Goal: Navigation & Orientation: Find specific page/section

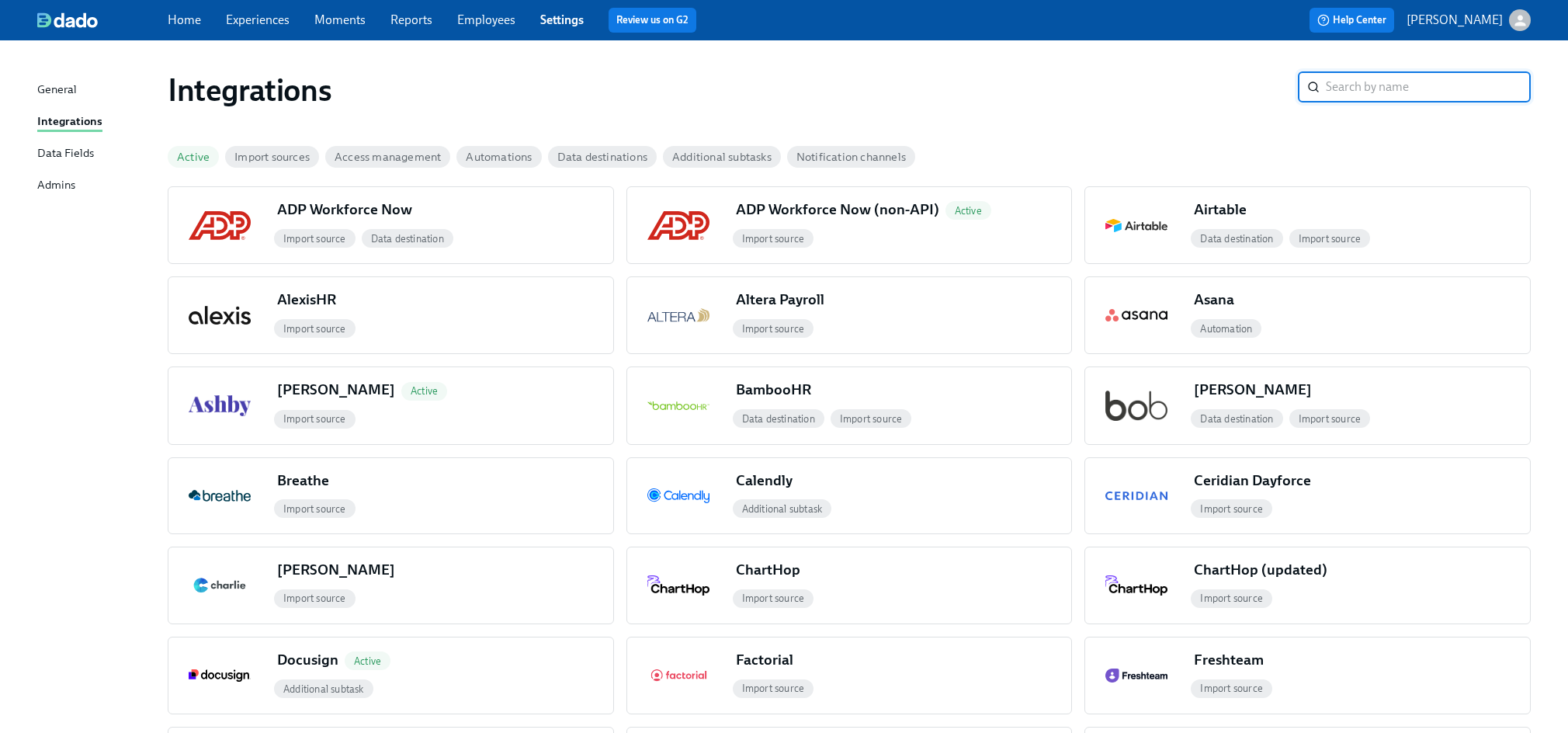
click at [410, 24] on link "Reports" at bounding box center [410, 20] width 42 height 15
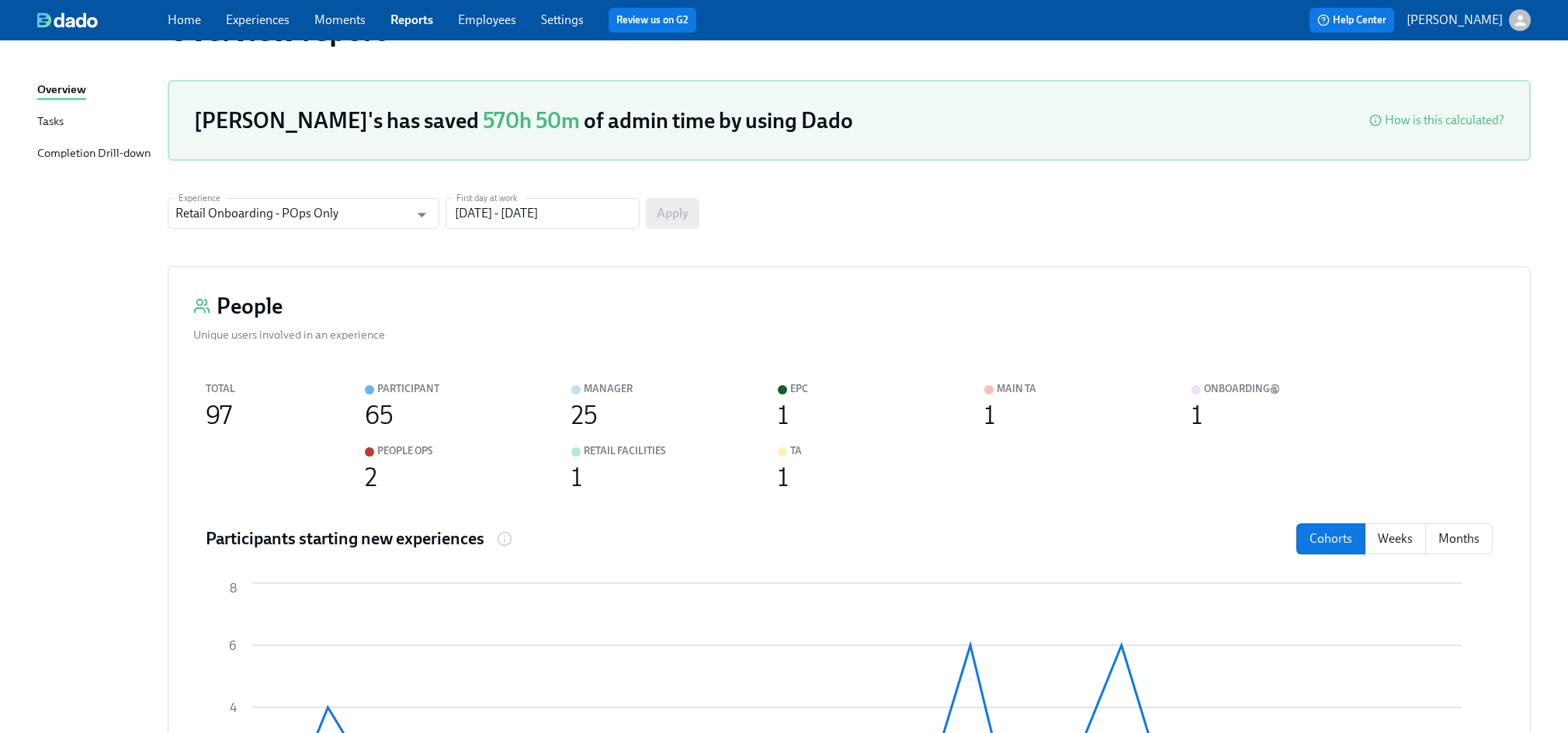
scroll to position [63, 0]
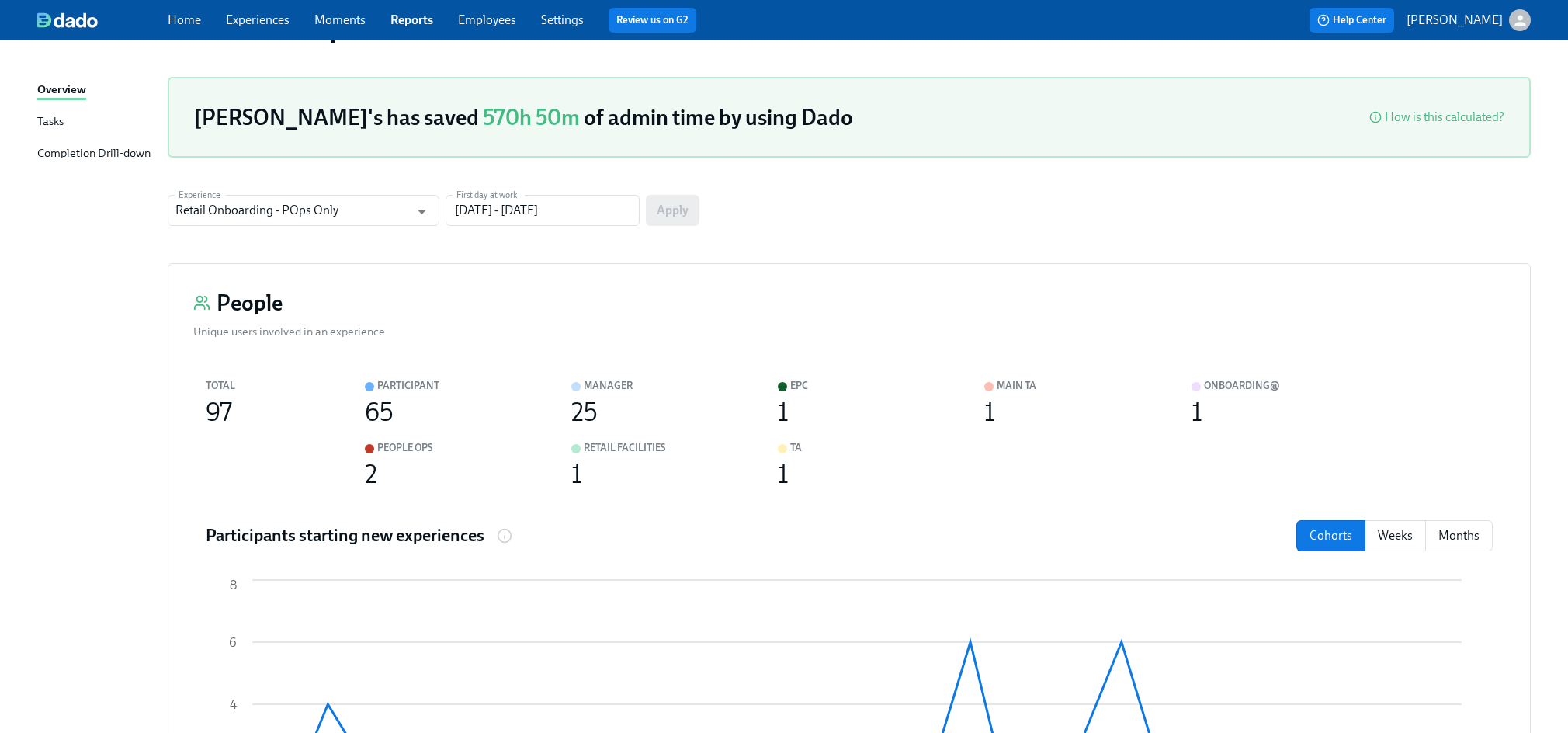
click at [48, 119] on div "Tasks" at bounding box center [50, 122] width 27 height 20
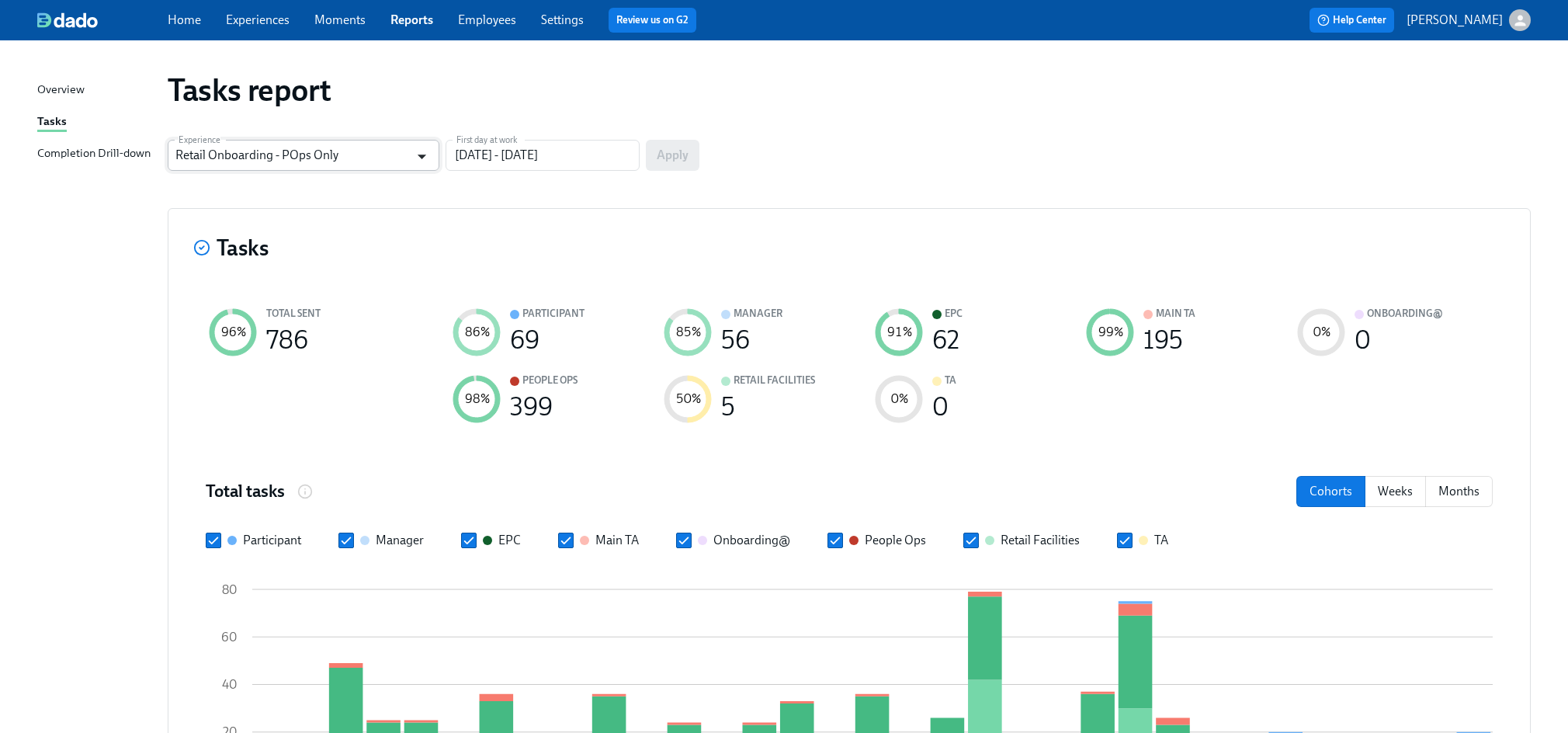
click at [424, 158] on icon "Open" at bounding box center [421, 157] width 21 height 21
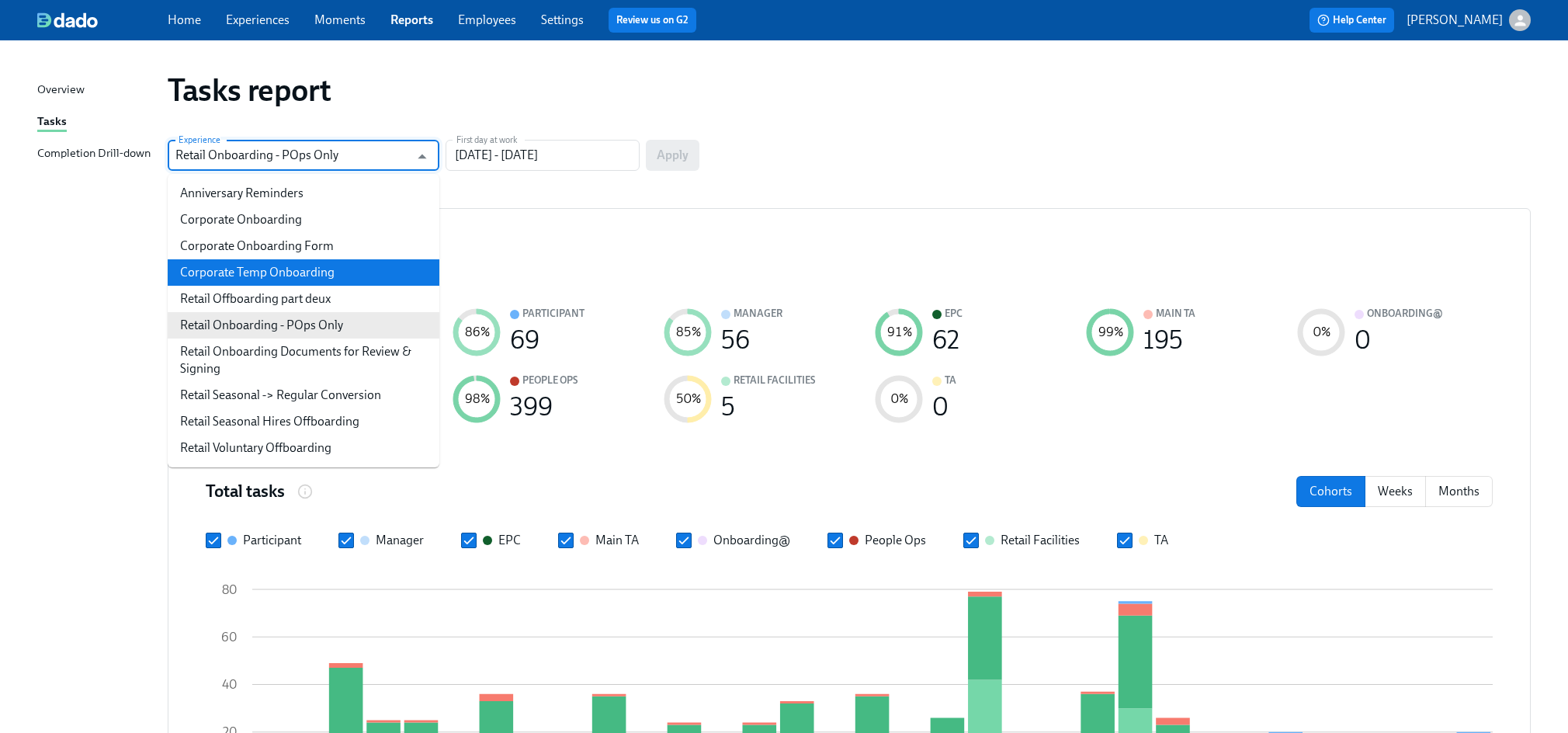
click at [495, 258] on div "Tasks" at bounding box center [849, 250] width 1312 height 34
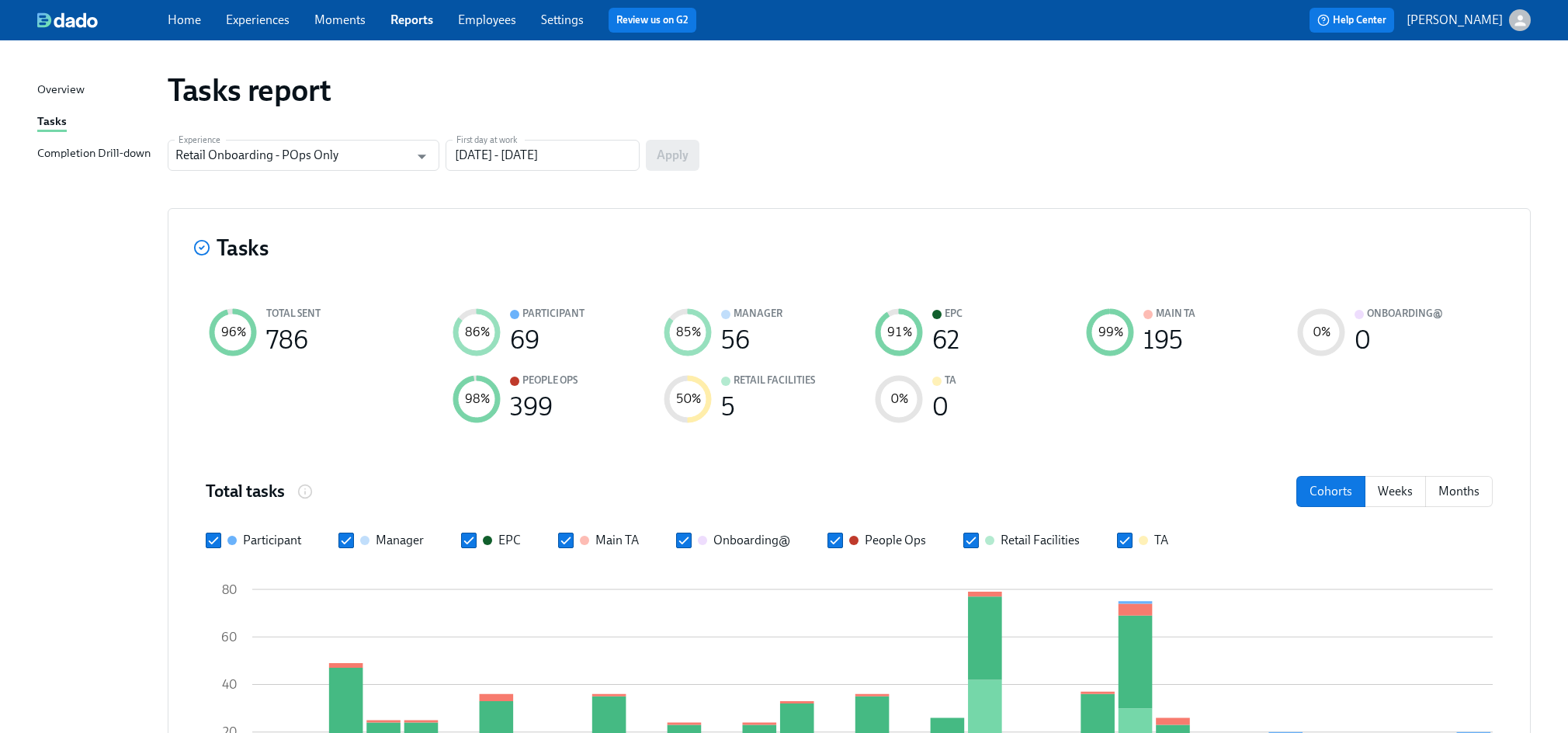
click at [68, 150] on div "Completion Drill-down" at bounding box center [94, 154] width 113 height 20
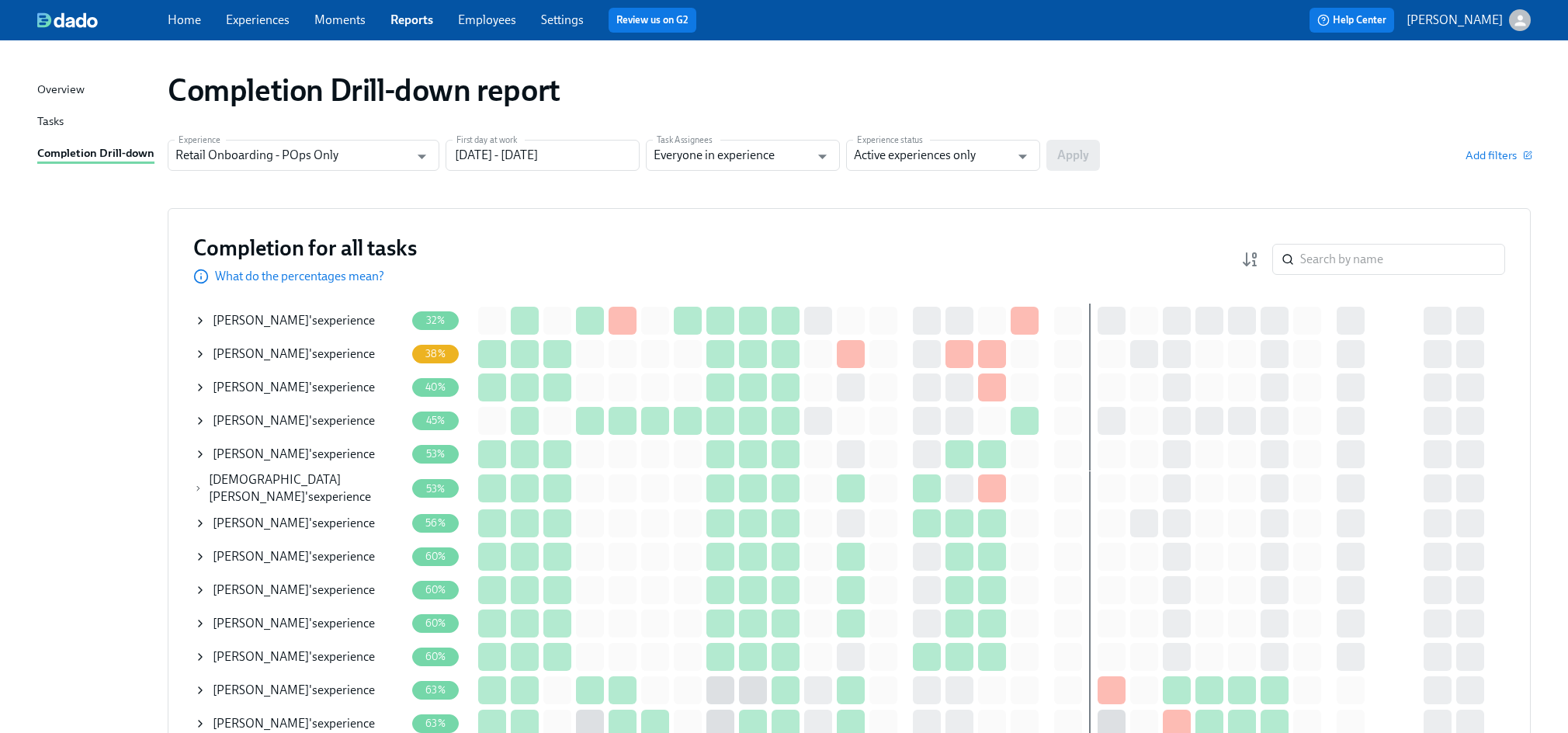
click at [55, 90] on div "Overview" at bounding box center [61, 90] width 47 height 20
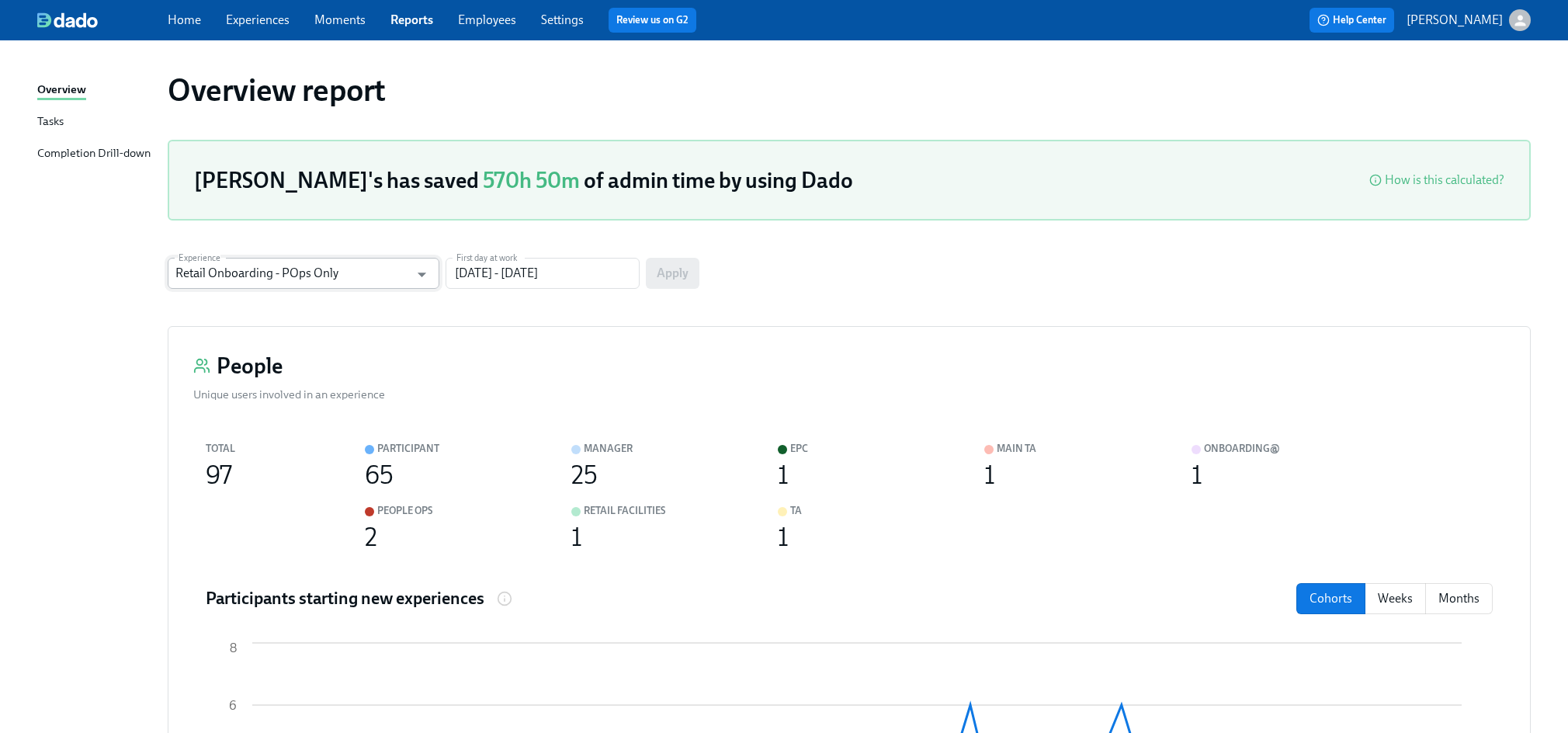
click at [351, 285] on input "Retail Onboarding - POps Only" at bounding box center [292, 273] width 234 height 31
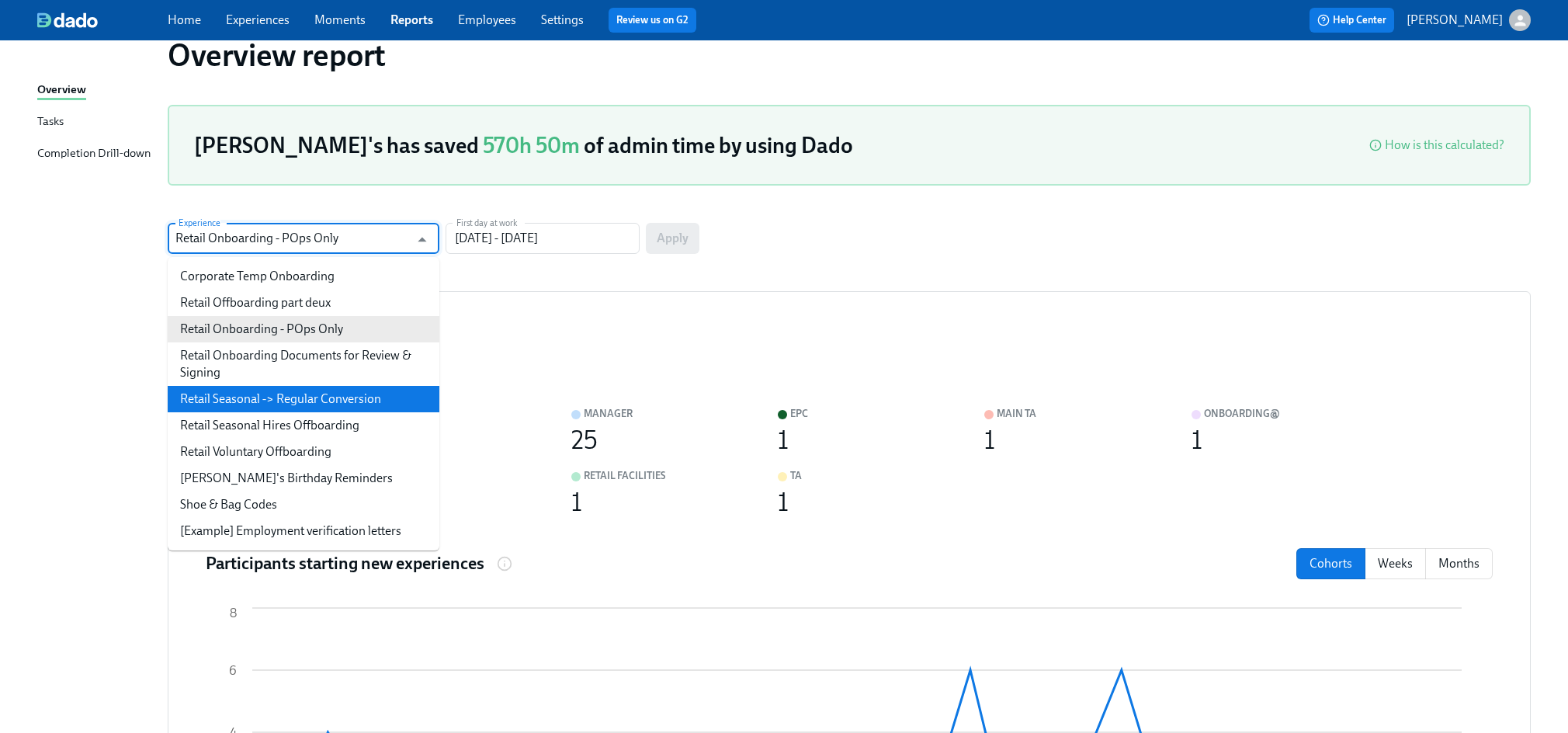
scroll to position [42, 0]
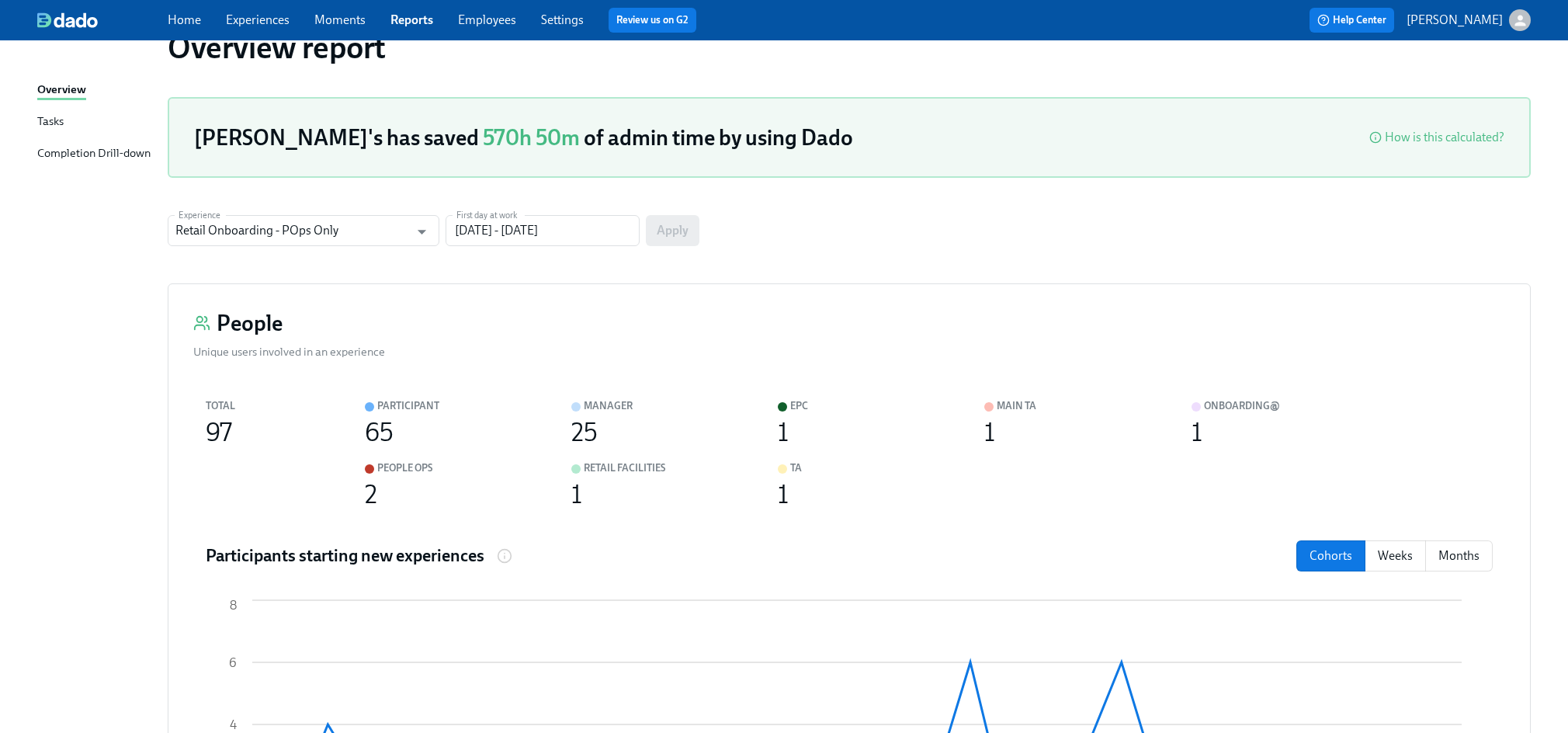
click at [489, 21] on link "Employees" at bounding box center [487, 20] width 58 height 15
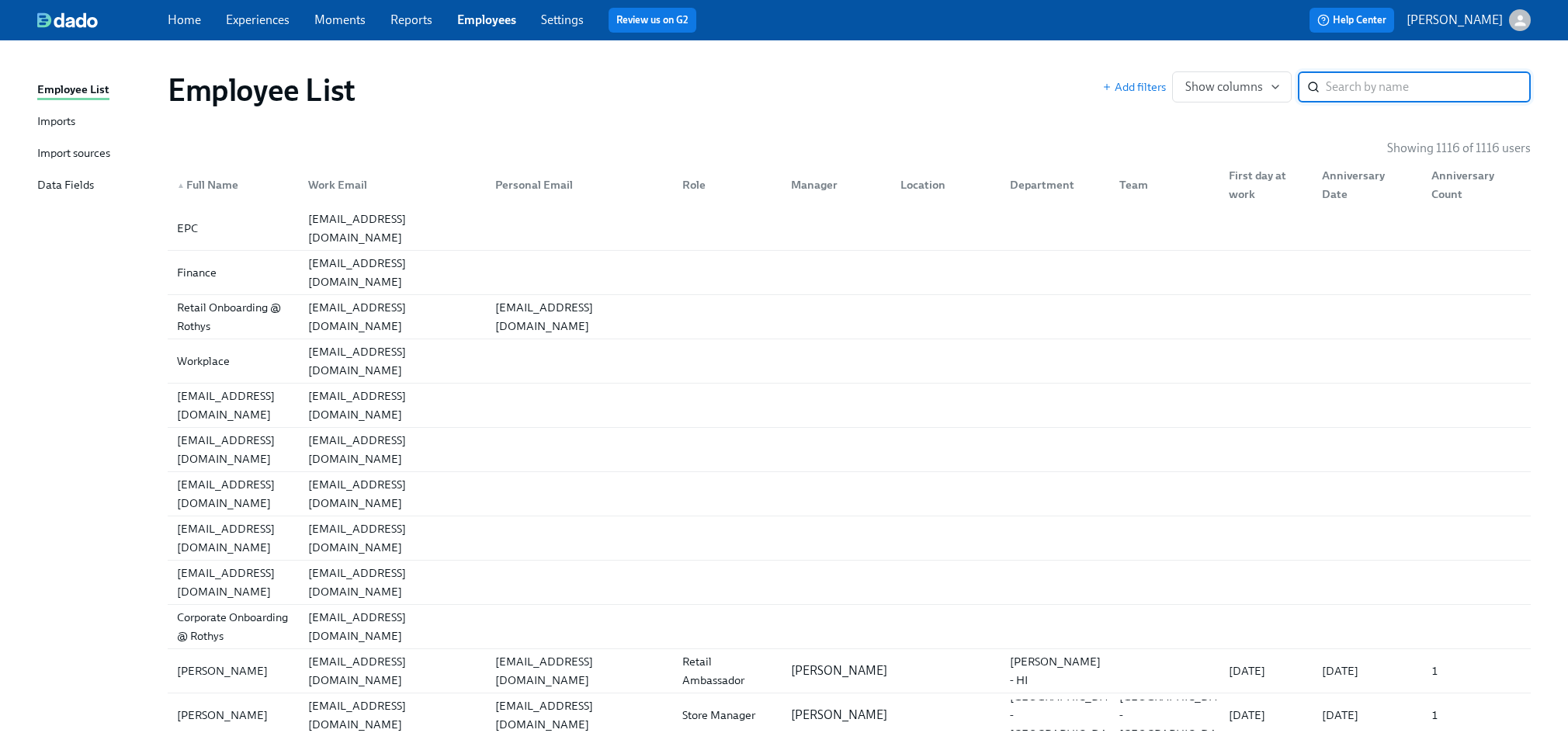
click at [555, 23] on link "Settings" at bounding box center [562, 20] width 42 height 15
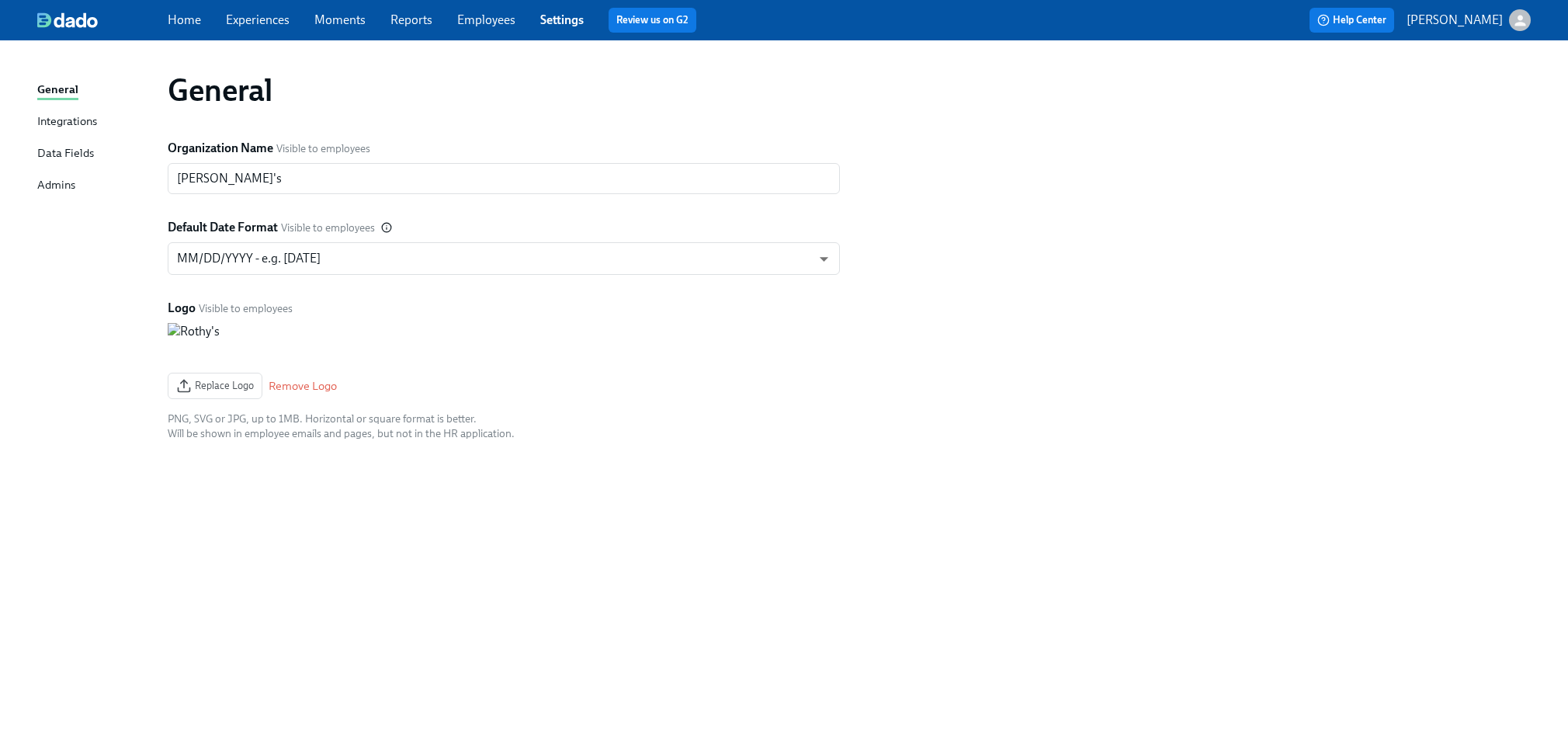
click at [183, 25] on link "Home" at bounding box center [184, 20] width 33 height 15
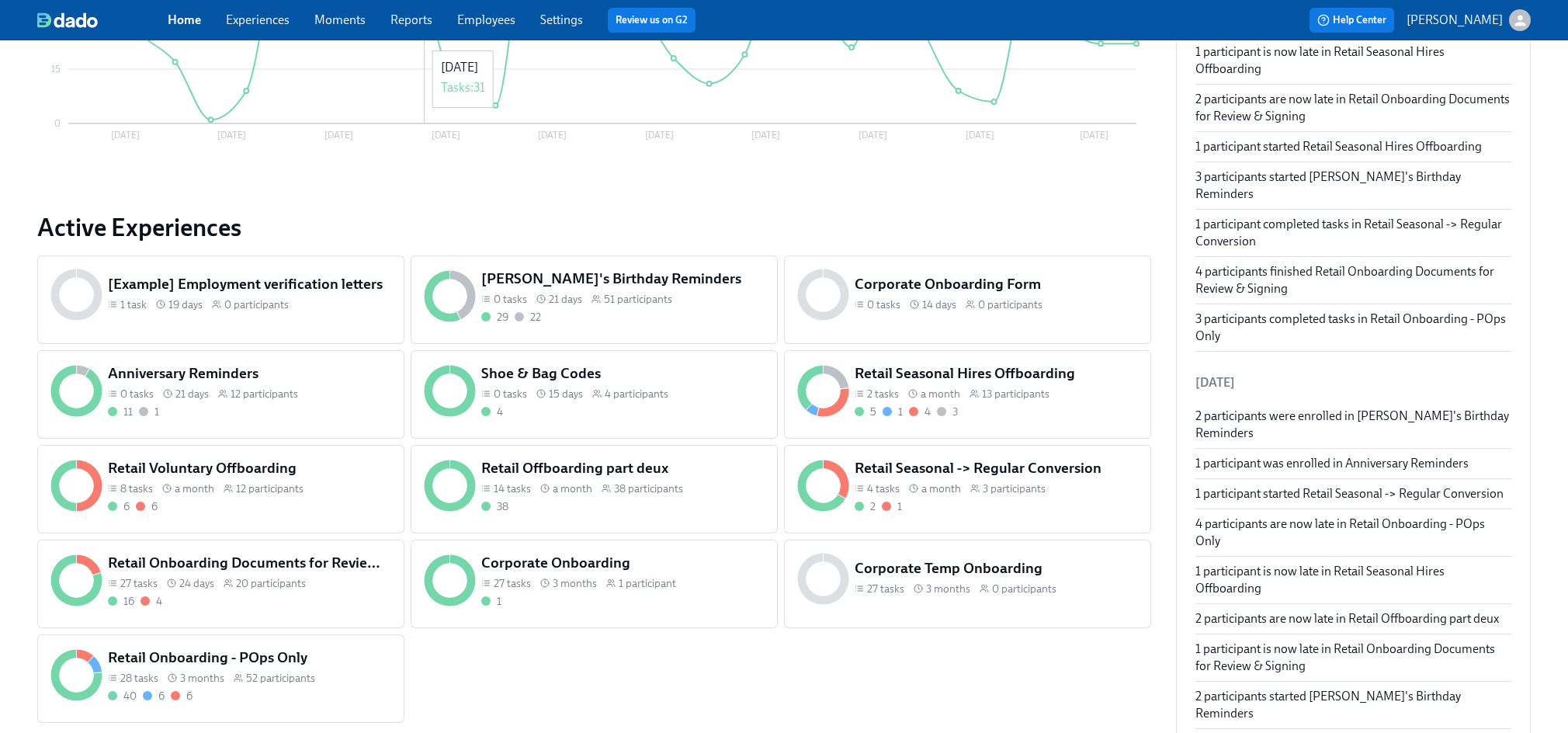
scroll to position [422, 0]
